Goal: Information Seeking & Learning: Learn about a topic

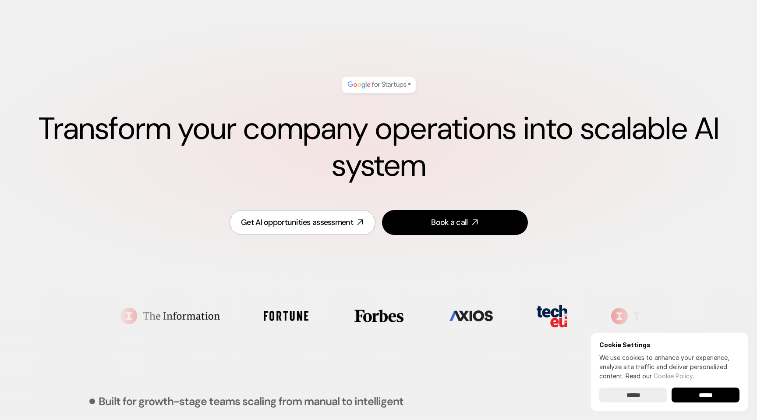
scroll to position [14, 0]
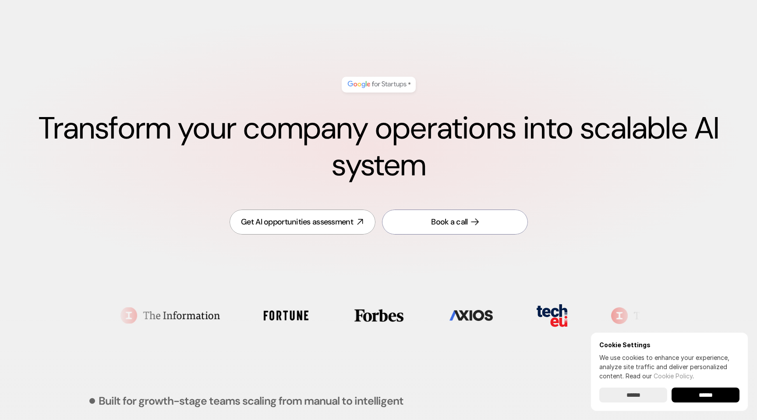
click at [466, 226] on div "Book a call" at bounding box center [449, 221] width 36 height 11
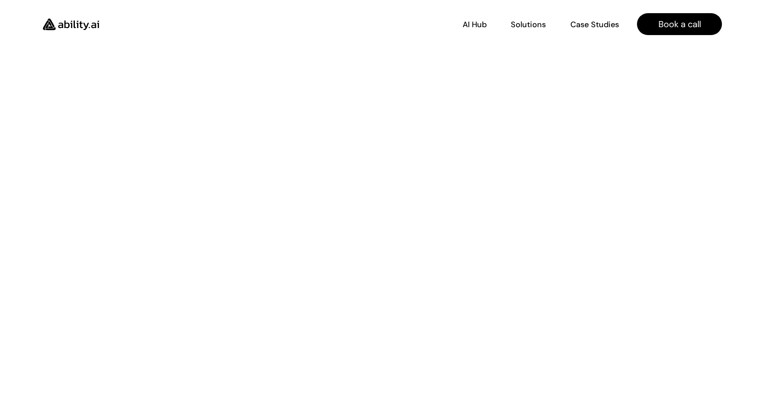
click at [106, 25] on img at bounding box center [71, 25] width 72 height 28
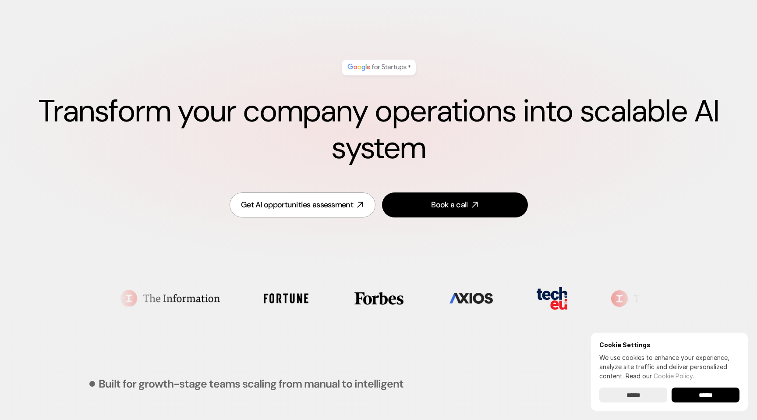
scroll to position [32, 0]
click at [694, 392] on input "******" at bounding box center [705, 394] width 68 height 15
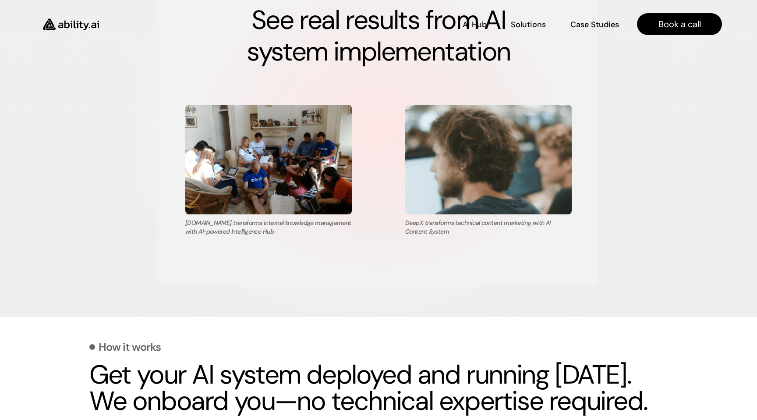
scroll to position [1584, 0]
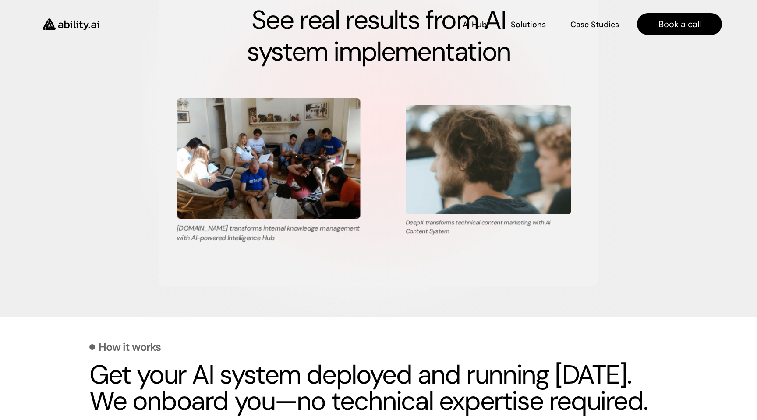
click at [287, 155] on img at bounding box center [269, 158] width 184 height 121
